Goal: Task Accomplishment & Management: Manage account settings

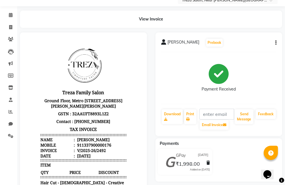
scroll to position [44, 0]
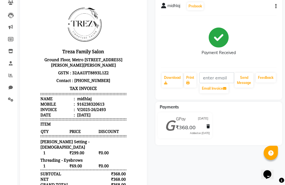
scroll to position [63, 0]
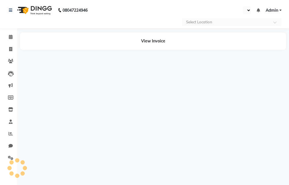
select select "en"
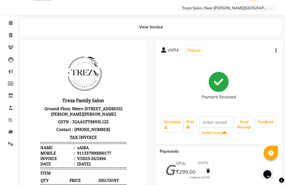
scroll to position [6, 0]
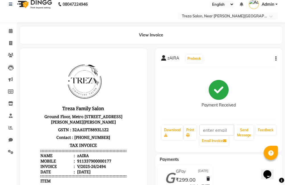
click at [276, 59] on icon "button" at bounding box center [275, 59] width 1 height 0
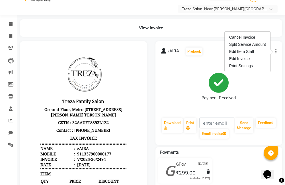
scroll to position [0, 0]
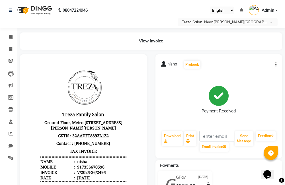
click at [275, 65] on icon "button" at bounding box center [275, 65] width 1 height 0
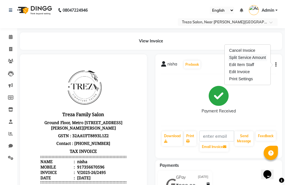
click at [243, 55] on div "Split Service Amount" at bounding box center [247, 57] width 39 height 7
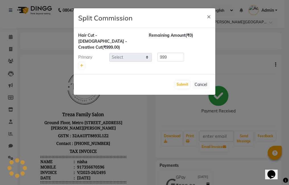
select select "85971"
click at [210, 16] on span "×" at bounding box center [209, 16] width 4 height 9
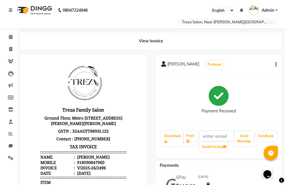
click at [276, 65] on div "Vrindha Prebook Payment Received Download Print Email Invoice Send Message Feed…" at bounding box center [218, 106] width 127 height 104
click at [275, 64] on button "button" at bounding box center [274, 65] width 3 height 6
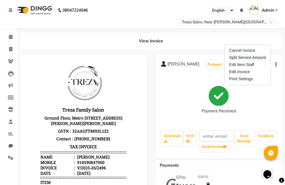
click at [253, 60] on div "Split Service Amount" at bounding box center [247, 57] width 39 height 7
select select "67450"
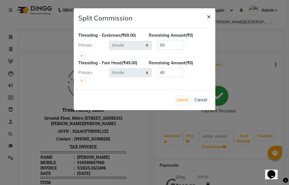
click at [209, 15] on span "×" at bounding box center [209, 16] width 4 height 9
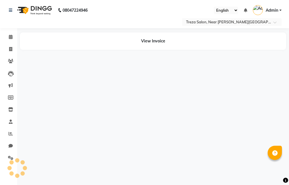
select select "en"
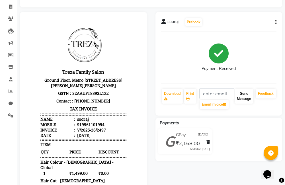
scroll to position [28, 0]
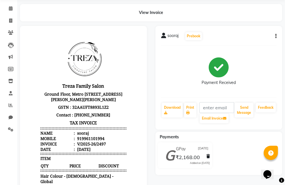
click at [275, 36] on icon "button" at bounding box center [275, 36] width 1 height 0
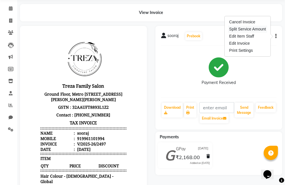
click at [247, 31] on div "Split Service Amount" at bounding box center [247, 29] width 39 height 7
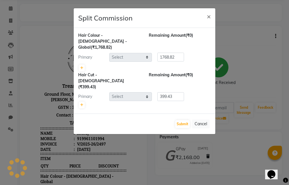
select select "81285"
click at [207, 17] on span "×" at bounding box center [209, 16] width 4 height 9
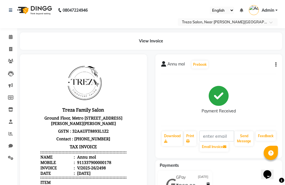
click at [275, 65] on icon "button" at bounding box center [275, 65] width 1 height 0
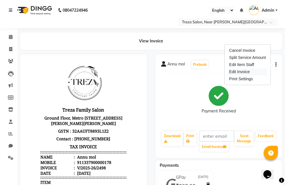
click at [243, 72] on div "Edit Invoice" at bounding box center [247, 71] width 39 height 7
select select "service"
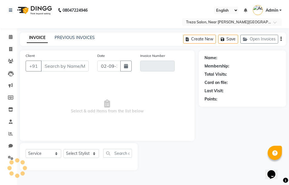
type input "1337900000178"
type input "V/2025-26/2498"
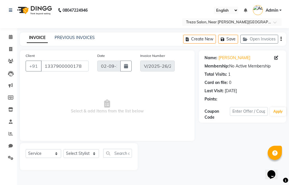
type input "[DATE]"
select select "select"
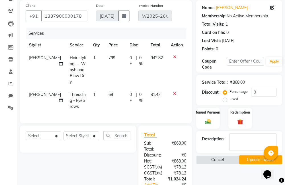
scroll to position [57, 0]
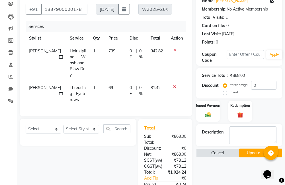
click at [35, 51] on span "Roshelle" at bounding box center [45, 50] width 32 height 5
select select "88011"
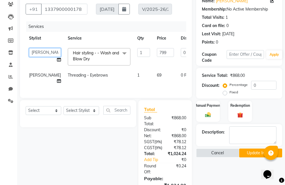
click at [35, 51] on select "Akhil krishna Akshay Amulie Anju Arun Ashish Jeeshma Krishna Priya Roshelle Shi…" at bounding box center [45, 52] width 32 height 9
select select "79935"
click at [31, 52] on select "Akhil krishna Akshay Amulie Anju Arun Ashish Jeeshma Krishna Priya Roshelle Shi…" at bounding box center [45, 52] width 32 height 9
select select "85971"
click at [38, 74] on span "[PERSON_NAME]" at bounding box center [45, 75] width 32 height 5
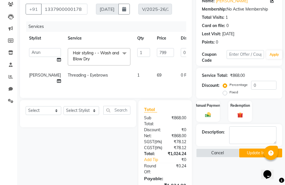
select select "88011"
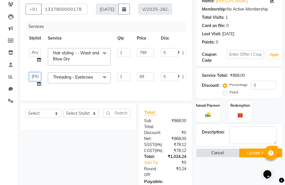
click at [38, 74] on select "Akhil krishna Akshay Amulie Anju Arun Ashish Jeeshma Krishna Priya Roshelle Shi…" at bounding box center [35, 76] width 12 height 9
select select "67449"
click at [249, 157] on button "Update Invoice" at bounding box center [260, 153] width 43 height 9
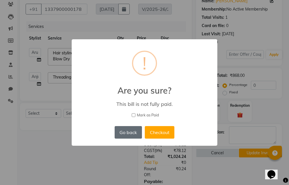
click at [124, 132] on button "Go back" at bounding box center [128, 132] width 27 height 13
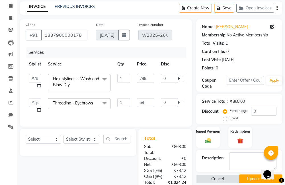
scroll to position [28, 0]
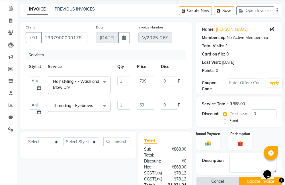
click at [277, 11] on icon "button" at bounding box center [276, 11] width 1 height 0
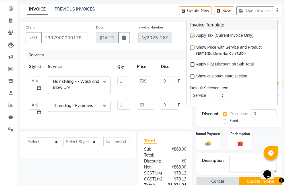
click at [193, 34] on label at bounding box center [192, 36] width 4 height 4
click at [193, 34] on input "checkbox" at bounding box center [192, 36] width 4 height 4
checkbox input "false"
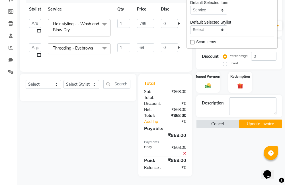
scroll to position [96, 0]
click at [252, 120] on button "Update Invoice" at bounding box center [260, 124] width 43 height 9
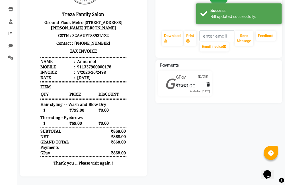
scroll to position [104, 0]
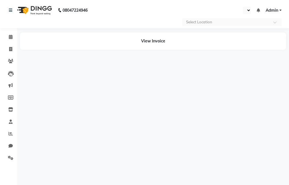
select select "en"
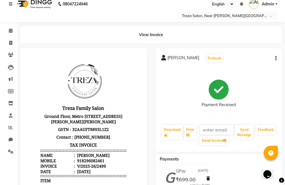
scroll to position [6, 0]
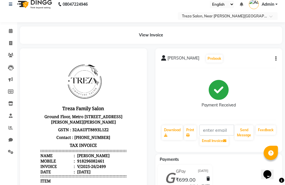
click at [276, 59] on icon "button" at bounding box center [275, 59] width 1 height 0
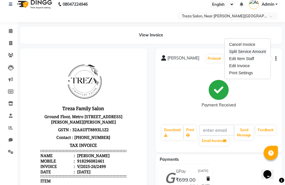
click at [247, 49] on div "Split Service Amount" at bounding box center [247, 51] width 39 height 7
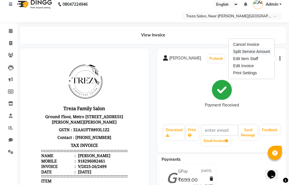
select select "79935"
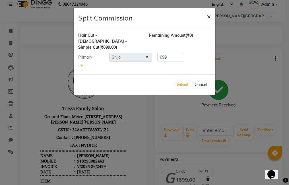
click at [208, 16] on span "×" at bounding box center [209, 16] width 4 height 9
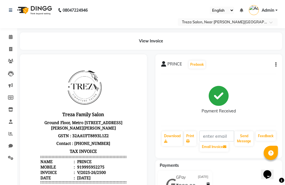
click at [276, 65] on div "PRINCE Prebook Payment Received Download Print Email Invoice Send Message Feedb…" at bounding box center [218, 106] width 127 height 104
click at [275, 65] on button "button" at bounding box center [274, 65] width 3 height 6
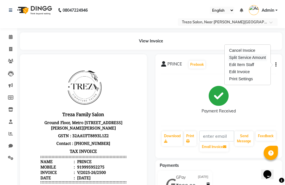
click at [263, 57] on div "Split Service Amount" at bounding box center [247, 57] width 39 height 7
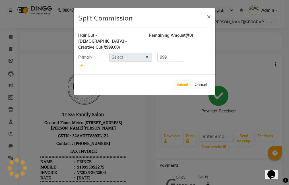
select select "85971"
click at [209, 16] on span "×" at bounding box center [209, 16] width 4 height 9
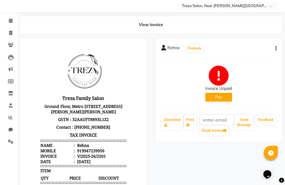
scroll to position [8, 0]
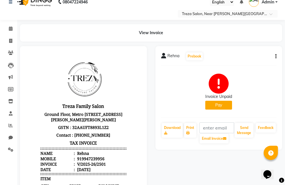
click at [221, 108] on button "Pay" at bounding box center [218, 105] width 27 height 9
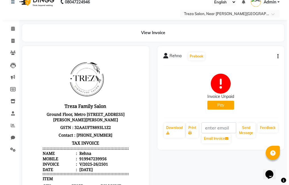
select select "1"
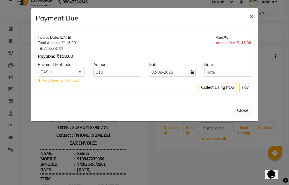
click at [252, 17] on span "×" at bounding box center [252, 16] width 4 height 9
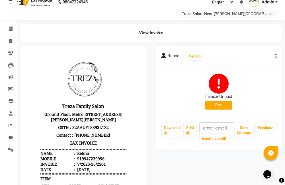
click at [276, 56] on icon "button" at bounding box center [275, 56] width 1 height 0
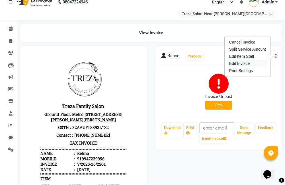
click at [238, 61] on div "Edit Invoice" at bounding box center [247, 63] width 39 height 7
select select "service"
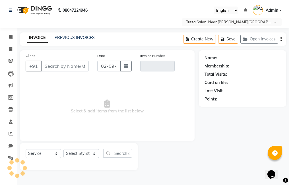
type input "9947239956"
type input "V/2025-26/2501"
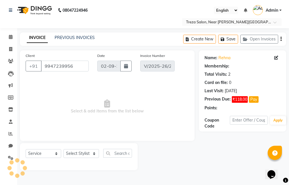
type input "[DATE]"
select select "select"
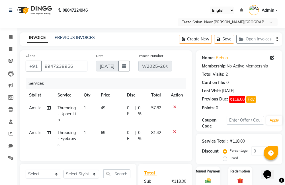
click at [276, 39] on button "button" at bounding box center [276, 38] width 1 height 13
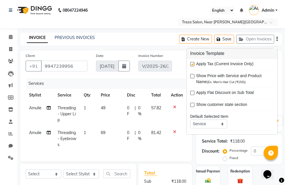
click at [194, 65] on label at bounding box center [192, 64] width 4 height 4
click at [194, 65] on input "checkbox" at bounding box center [192, 65] width 4 height 4
checkbox input "false"
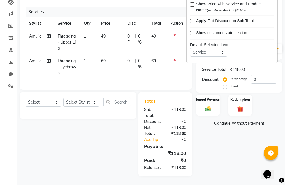
scroll to position [82, 0]
click at [207, 108] on div "Name: Rehna Membership: No Active Membership Total Visits: 2 Card on file: 0 La…" at bounding box center [241, 78] width 90 height 198
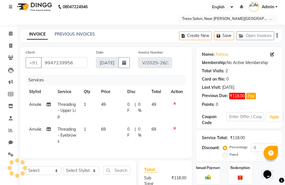
scroll to position [0, 0]
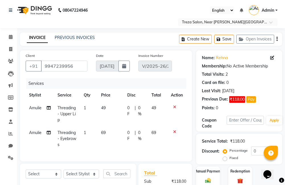
click at [276, 39] on icon "button" at bounding box center [276, 39] width 1 height 0
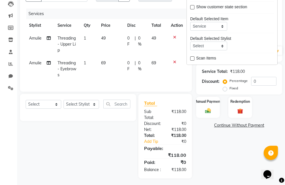
scroll to position [82, 0]
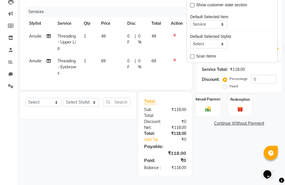
click at [211, 106] on img at bounding box center [208, 109] width 10 height 7
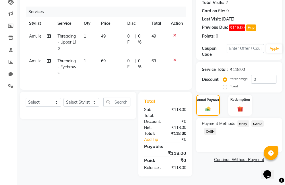
click at [245, 120] on span "GPay" at bounding box center [243, 123] width 12 height 7
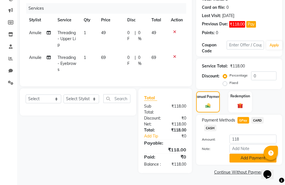
click at [249, 154] on button "Add Payment" at bounding box center [252, 158] width 47 height 9
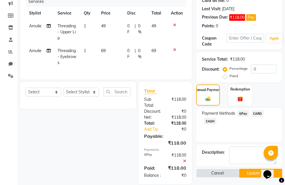
click at [253, 175] on button "Update Invoice" at bounding box center [260, 173] width 43 height 9
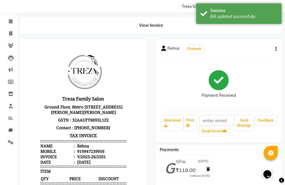
scroll to position [28, 0]
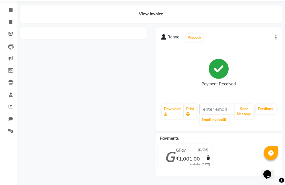
click at [276, 38] on icon "button" at bounding box center [275, 38] width 1 height 0
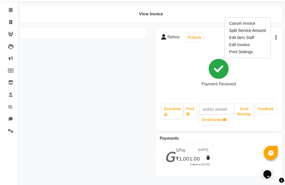
click at [251, 30] on div "Split Service Amount" at bounding box center [247, 30] width 39 height 7
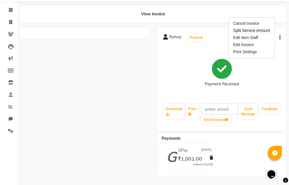
select select "67450"
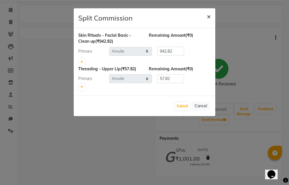
click at [207, 16] on span "×" at bounding box center [209, 16] width 4 height 9
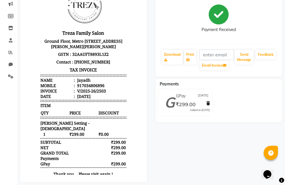
scroll to position [57, 0]
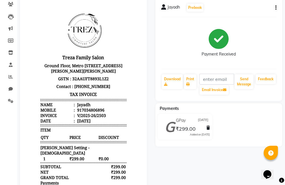
click at [275, 8] on button "button" at bounding box center [274, 8] width 3 height 6
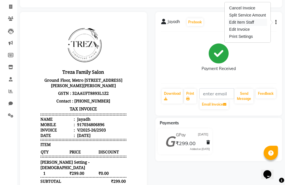
scroll to position [28, 0]
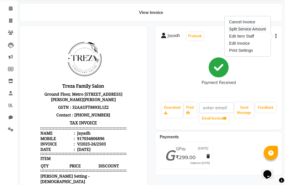
click at [243, 29] on div "Split Service Amount" at bounding box center [247, 29] width 39 height 7
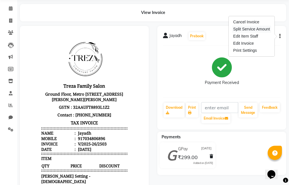
select select "85971"
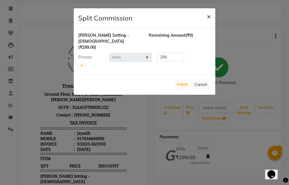
click at [209, 17] on span "×" at bounding box center [209, 16] width 4 height 9
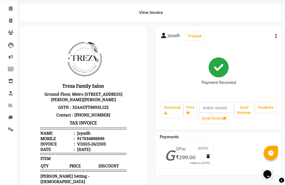
click at [275, 36] on icon "button" at bounding box center [275, 36] width 1 height 0
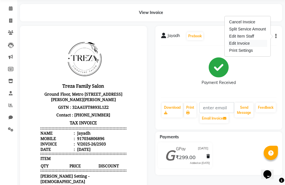
click at [247, 42] on div "Edit Invoice" at bounding box center [247, 43] width 39 height 7
select select "service"
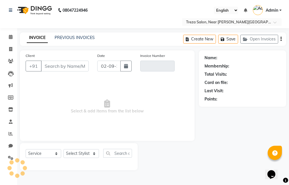
type input "7034806896"
type input "V/2025-26/2503"
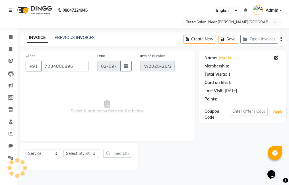
type input "[DATE]"
select select "select"
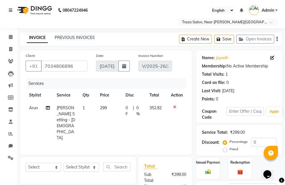
click at [39, 109] on td "Arun" at bounding box center [40, 123] width 28 height 43
select select "85971"
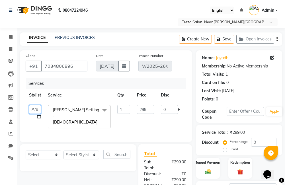
click at [39, 109] on select "[PERSON_NAME] Amulie Anju [PERSON_NAME] [PERSON_NAME] Jeeshma [PERSON_NAME] [PE…" at bounding box center [35, 109] width 12 height 9
select select "81285"
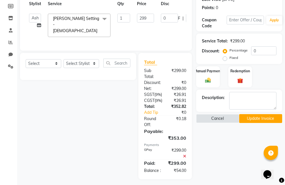
scroll to position [111, 0]
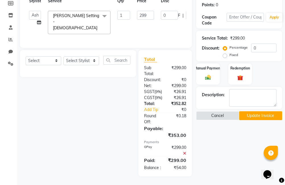
click at [266, 111] on button "Update Invoice" at bounding box center [260, 115] width 43 height 9
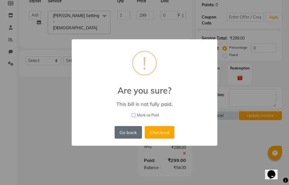
click at [134, 127] on button "Go back" at bounding box center [128, 132] width 27 height 13
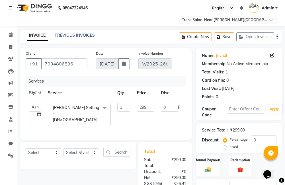
scroll to position [0, 0]
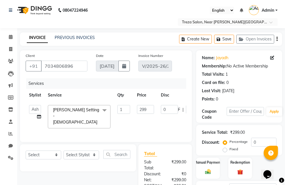
click at [276, 39] on icon "button" at bounding box center [276, 39] width 1 height 0
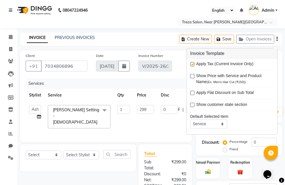
click at [193, 64] on label at bounding box center [192, 64] width 4 height 4
click at [193, 64] on input "checkbox" at bounding box center [192, 65] width 4 height 4
checkbox input "false"
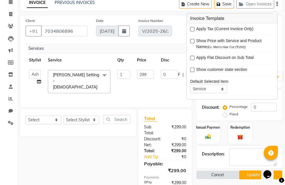
scroll to position [75, 0]
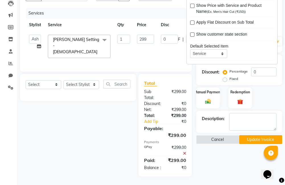
click at [248, 135] on button "Update Invoice" at bounding box center [260, 139] width 43 height 9
